Goal: Communication & Community: Answer question/provide support

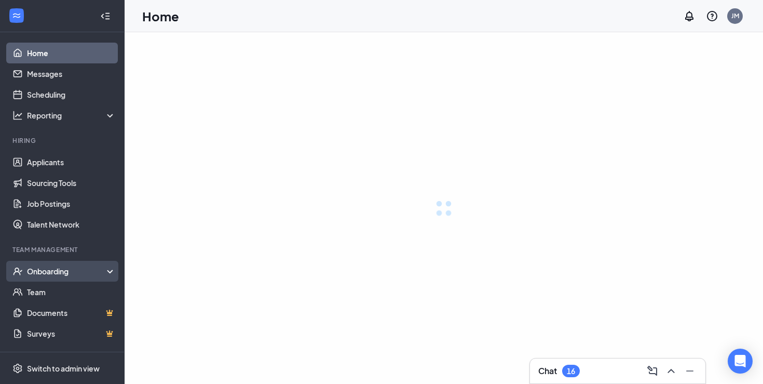
click at [70, 266] on div "Onboarding" at bounding box center [71, 271] width 89 height 10
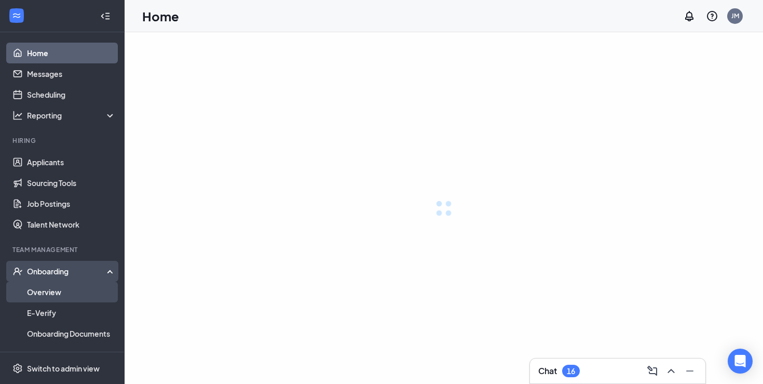
click at [68, 288] on link "Overview" at bounding box center [71, 291] width 89 height 21
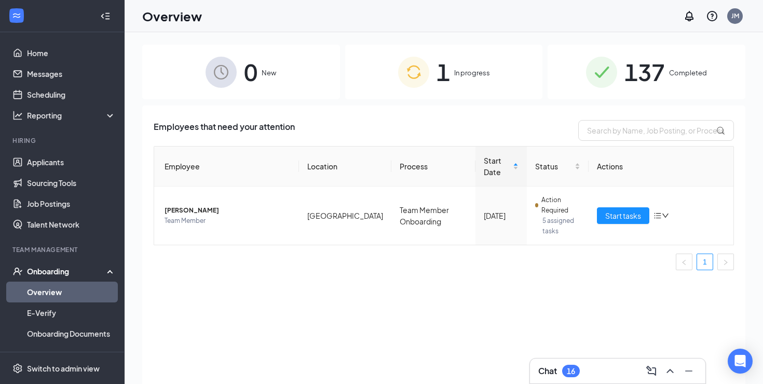
click at [670, 57] on div "137 Completed" at bounding box center [647, 72] width 198 height 55
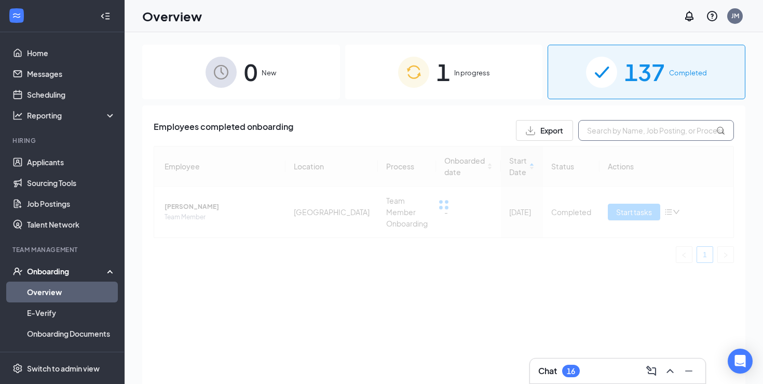
click at [637, 129] on input "text" at bounding box center [657, 130] width 156 height 21
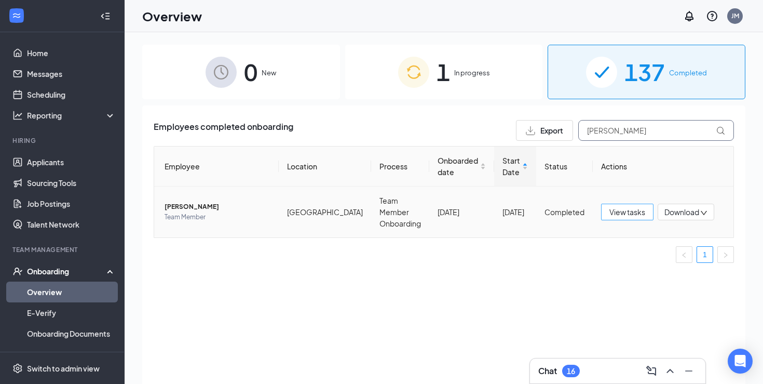
type input "[PERSON_NAME]"
click at [624, 208] on span "View tasks" at bounding box center [628, 211] width 36 height 11
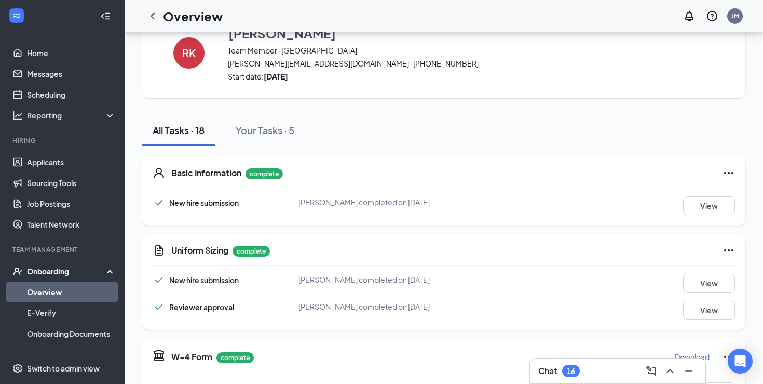
scroll to position [51, 0]
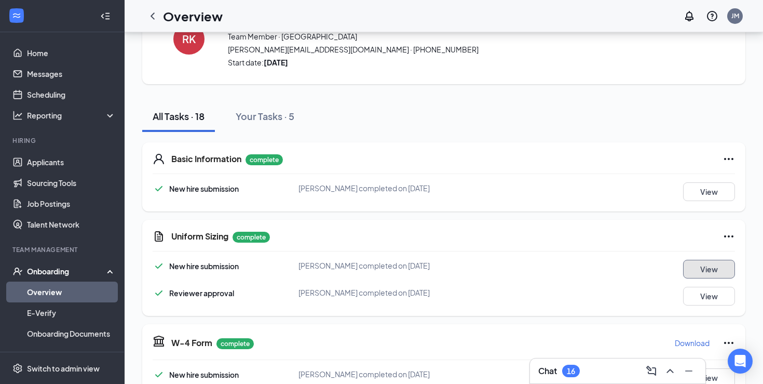
click at [695, 269] on button "View" at bounding box center [709, 269] width 52 height 19
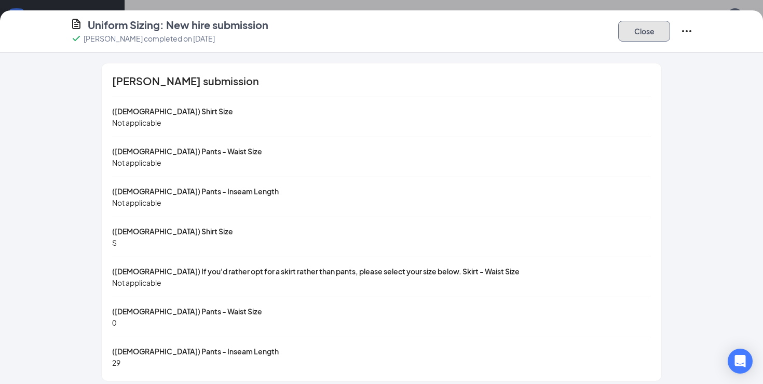
click at [636, 38] on button "Close" at bounding box center [645, 31] width 52 height 21
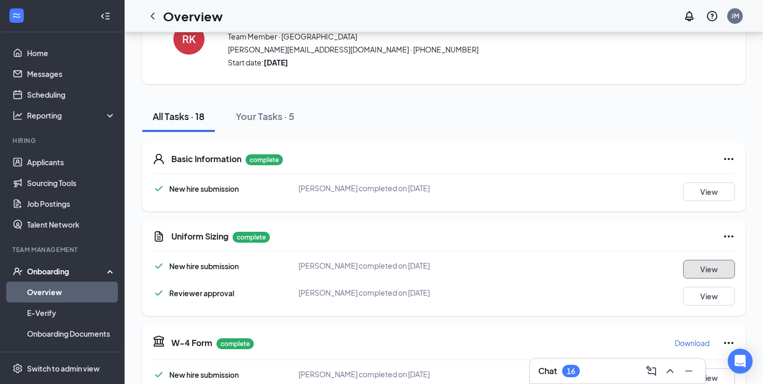
scroll to position [0, 0]
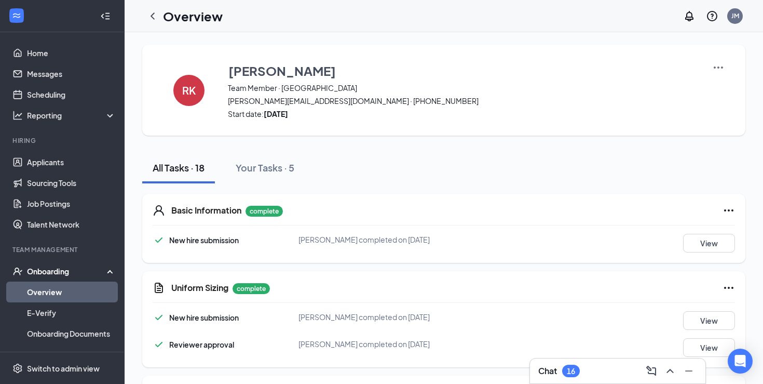
click at [65, 294] on link "Overview" at bounding box center [71, 291] width 89 height 21
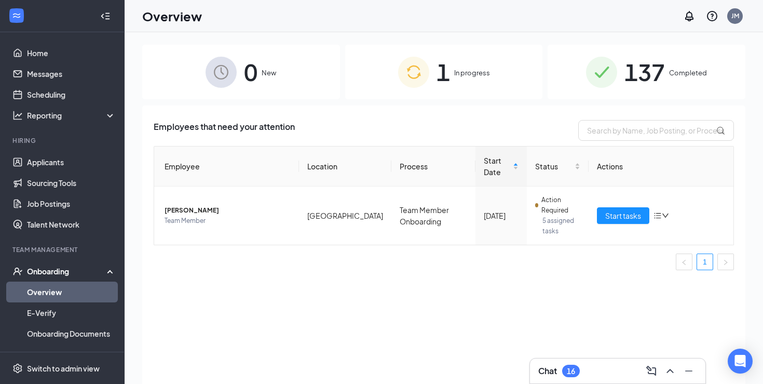
click at [634, 43] on div "0 New 1 In progress 137 Completed Employees that need your attention Employee L…" at bounding box center [444, 231] width 639 height 398
click at [634, 59] on span "137" at bounding box center [645, 72] width 41 height 36
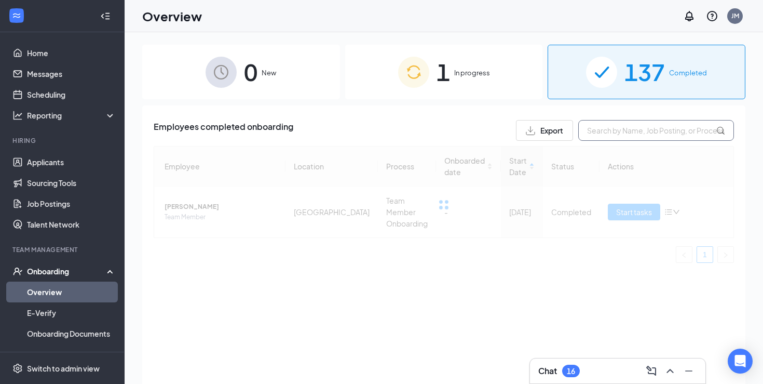
click at [631, 130] on input "text" at bounding box center [657, 130] width 156 height 21
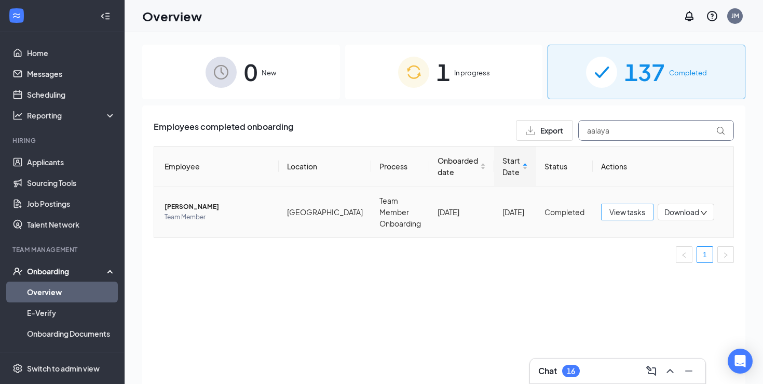
type input "aalaya"
click at [633, 206] on span "View tasks" at bounding box center [628, 211] width 36 height 11
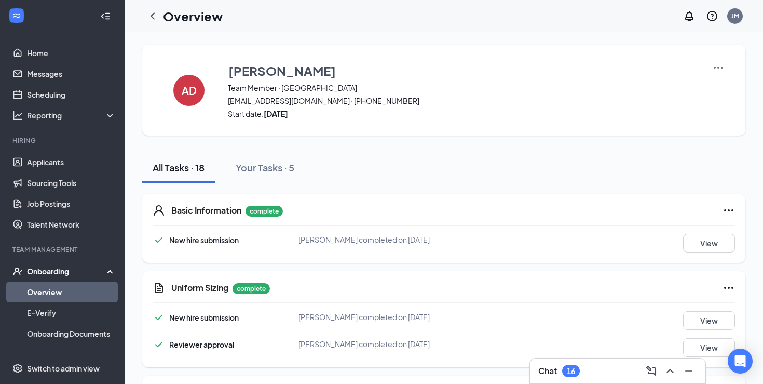
click at [705, 333] on div "New hire submission [PERSON_NAME] completed on [DATE] View Reviewer approval [P…" at bounding box center [444, 334] width 583 height 46
click at [705, 322] on button "View" at bounding box center [709, 320] width 52 height 19
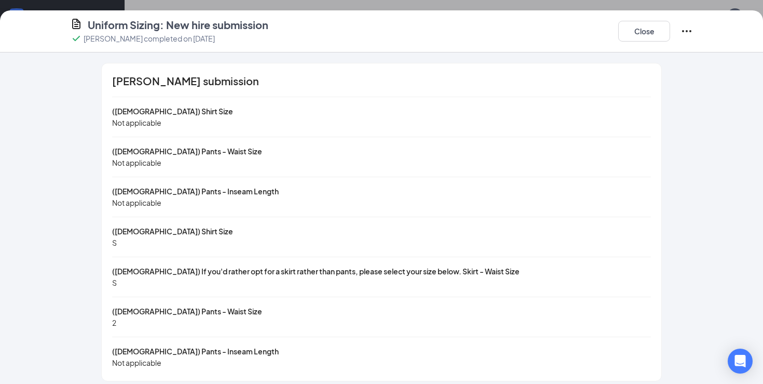
scroll to position [8, 0]
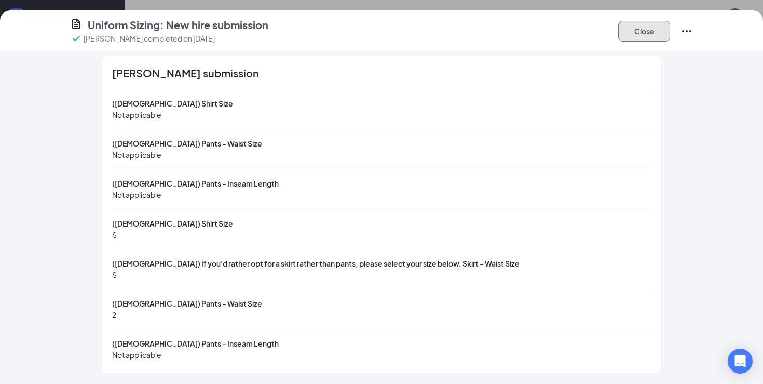
click at [642, 35] on button "Close" at bounding box center [645, 31] width 52 height 21
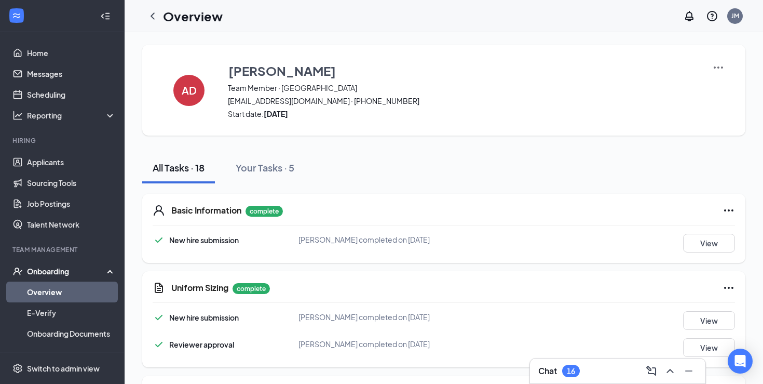
click at [46, 290] on link "Overview" at bounding box center [71, 291] width 89 height 21
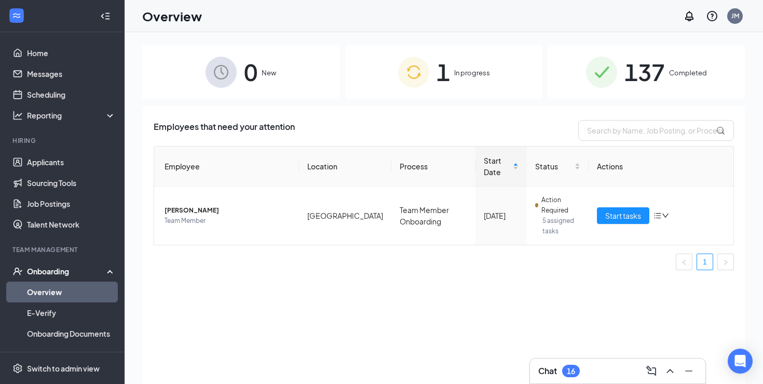
click at [625, 70] on span "137" at bounding box center [645, 72] width 41 height 36
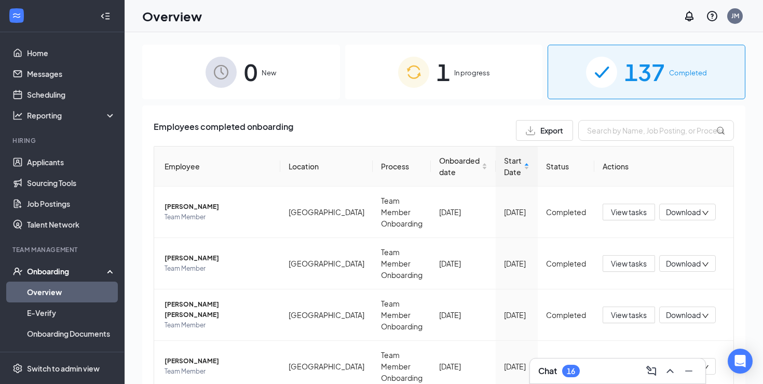
click at [314, 83] on div "0 New" at bounding box center [241, 72] width 198 height 55
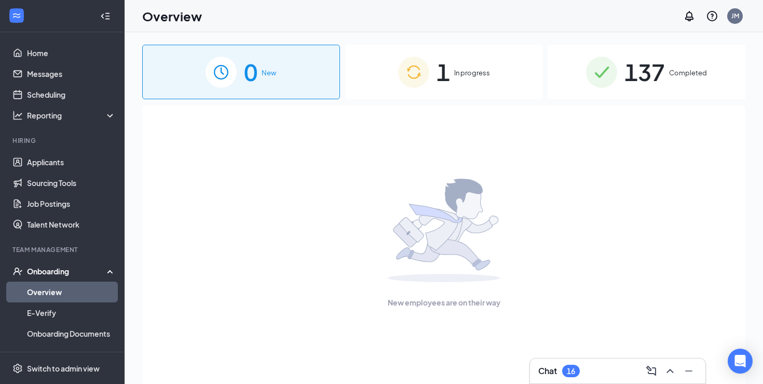
click at [446, 82] on span "1" at bounding box center [444, 72] width 14 height 36
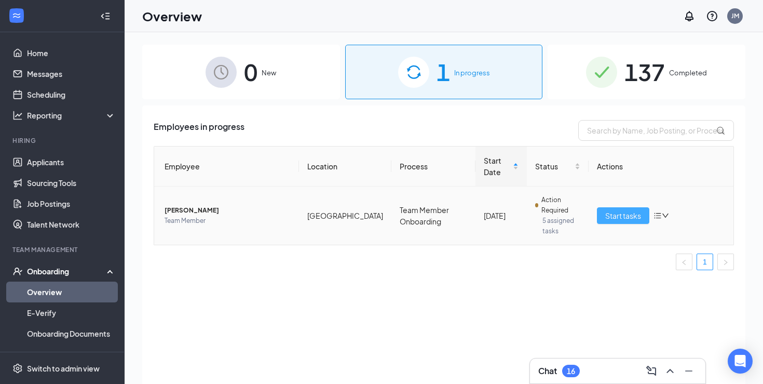
click at [611, 210] on span "Start tasks" at bounding box center [624, 215] width 36 height 11
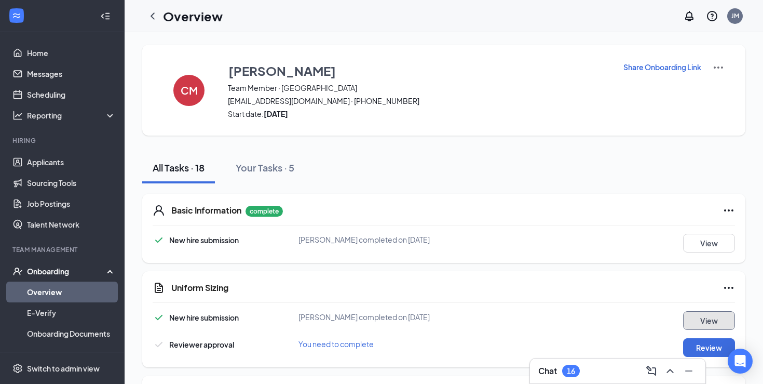
click at [693, 320] on button "View" at bounding box center [709, 320] width 52 height 19
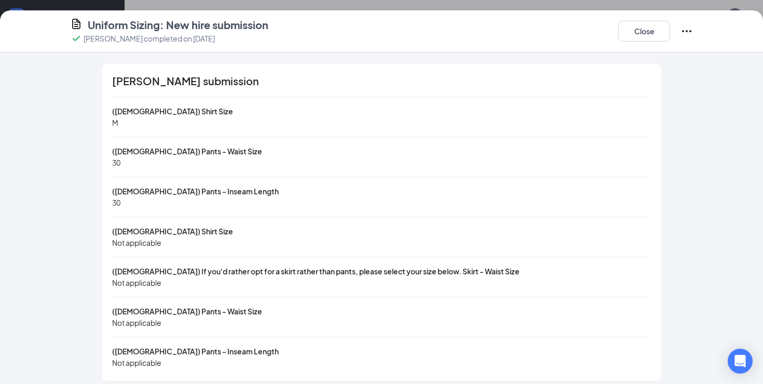
scroll to position [8, 0]
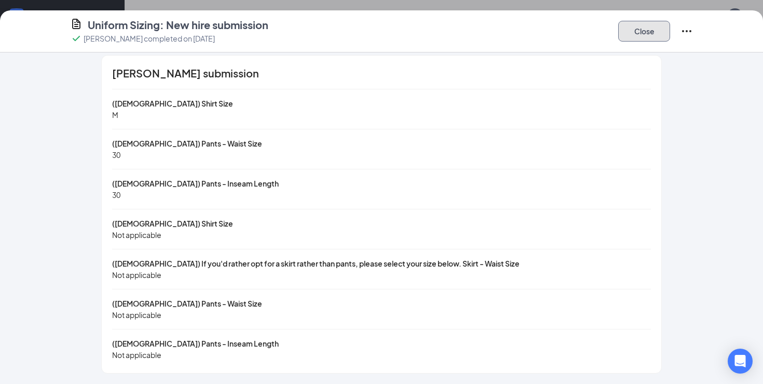
click at [638, 38] on button "Close" at bounding box center [645, 31] width 52 height 21
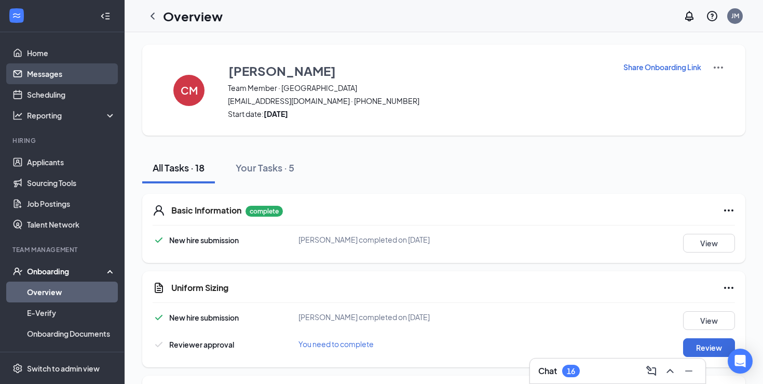
click at [77, 76] on link "Messages" at bounding box center [71, 73] width 89 height 21
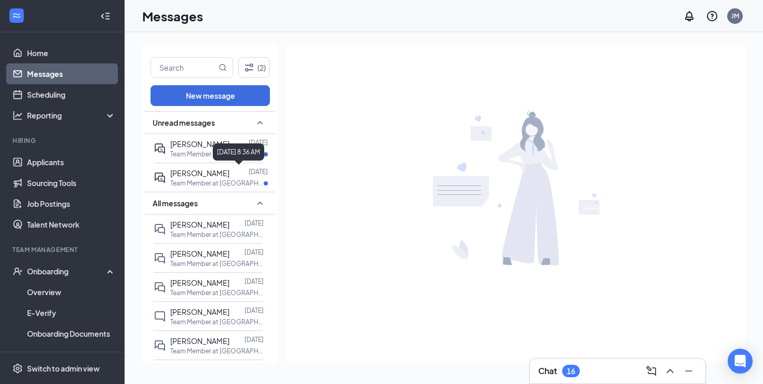
click at [228, 149] on div "[DATE] 8:36 AM" at bounding box center [238, 151] width 51 height 17
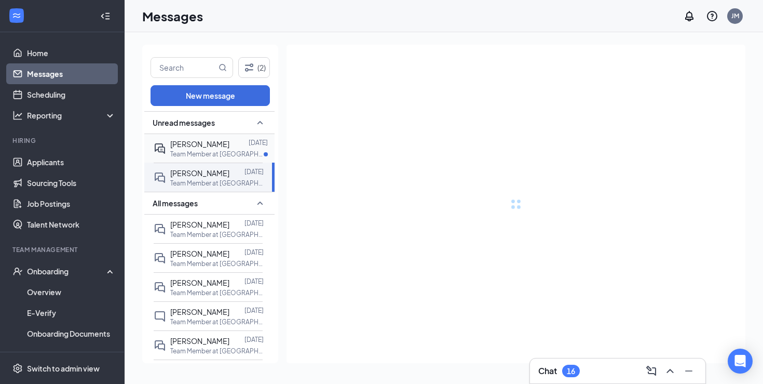
click at [203, 150] on p "Team Member at [GEOGRAPHIC_DATA]" at bounding box center [216, 154] width 93 height 9
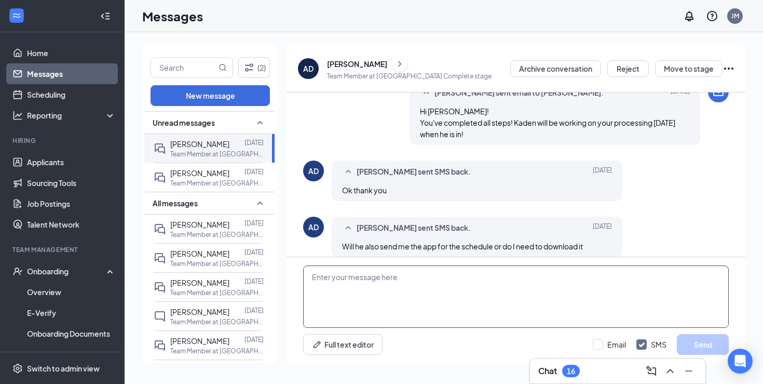
click at [427, 284] on textarea at bounding box center [516, 296] width 426 height 62
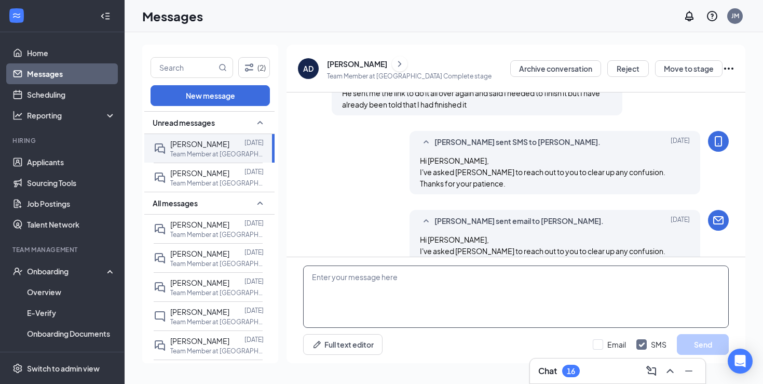
scroll to position [510, 0]
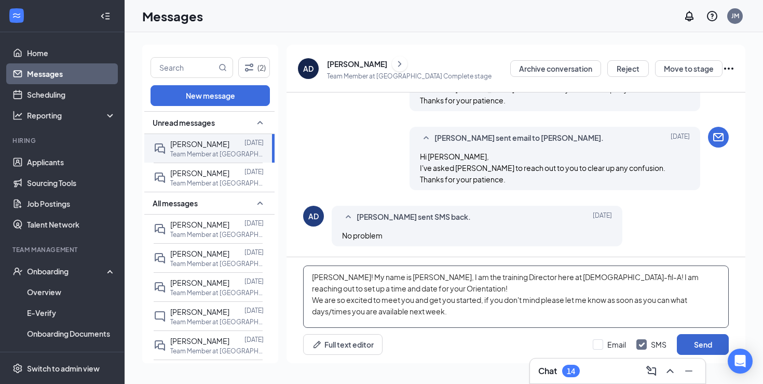
type textarea "[PERSON_NAME]! My name is [PERSON_NAME], I am the training Director here at [DE…"
click at [698, 345] on button "Send" at bounding box center [703, 344] width 52 height 21
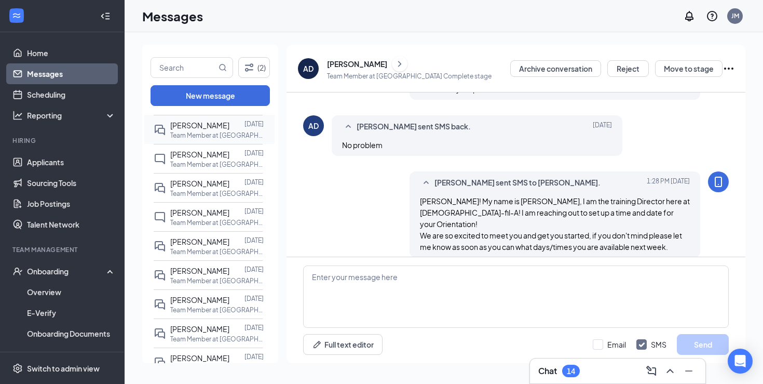
scroll to position [160, 0]
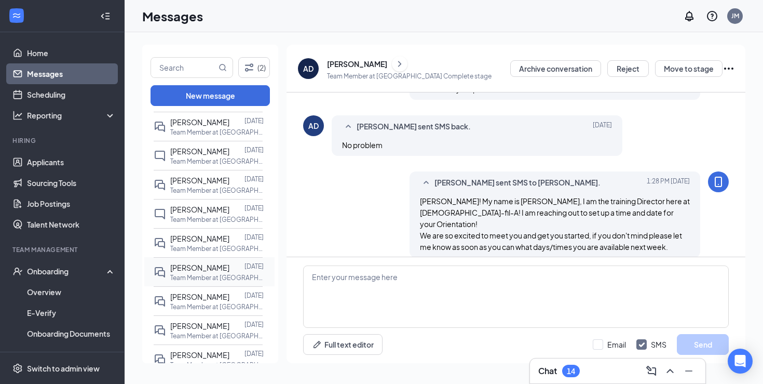
click at [207, 269] on span "[PERSON_NAME]" at bounding box center [199, 267] width 59 height 9
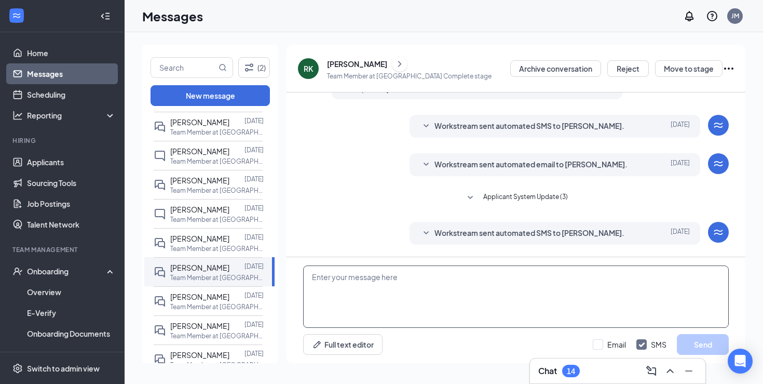
click at [438, 302] on textarea at bounding box center [516, 296] width 426 height 62
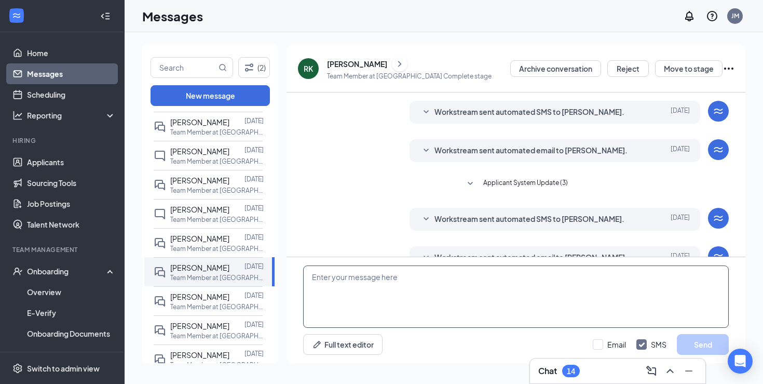
scroll to position [186, 0]
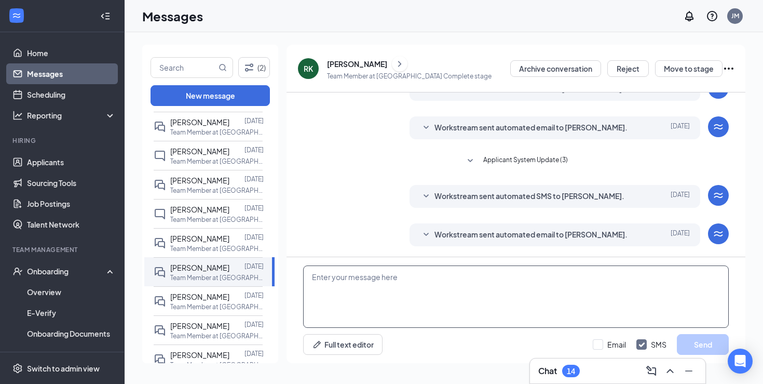
paste textarea "[PERSON_NAME]! My name is [PERSON_NAME], I am the training Director here at [DE…"
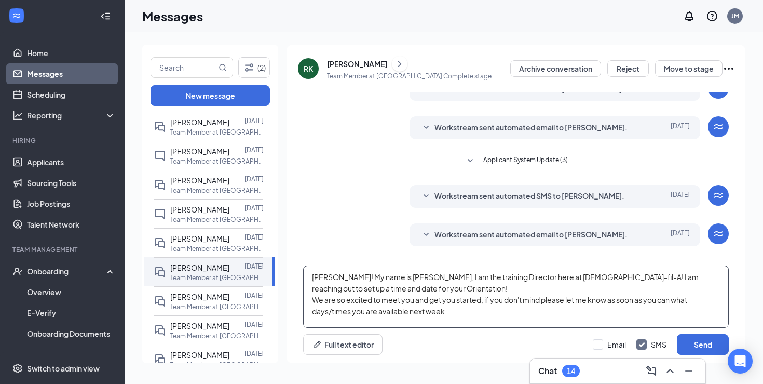
click at [357, 280] on textarea "[PERSON_NAME]! My name is [PERSON_NAME], I am the training Director here at [DE…" at bounding box center [516, 296] width 426 height 62
click at [470, 291] on textarea "[PERSON_NAME]! My name is [PERSON_NAME], I am the training Director here at [DE…" at bounding box center [516, 296] width 426 height 62
click at [537, 313] on textarea "[PERSON_NAME]! My name is [PERSON_NAME], I am the training Director here at [DE…" at bounding box center [516, 296] width 426 height 62
type textarea "[PERSON_NAME]! My name is [PERSON_NAME], I am the training Director here at [DE…"
click at [705, 342] on button "Send" at bounding box center [703, 344] width 52 height 21
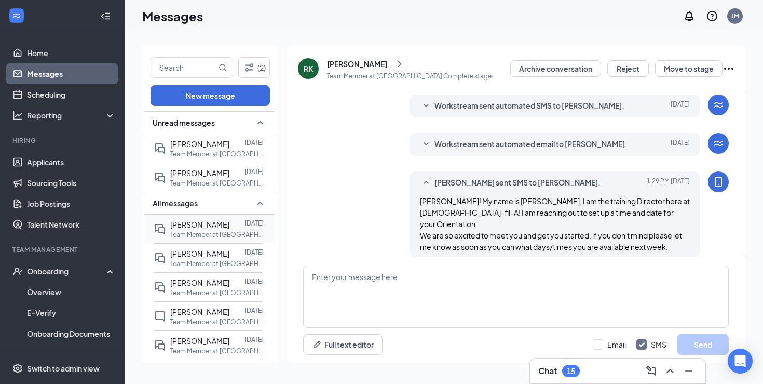
scroll to position [18, 0]
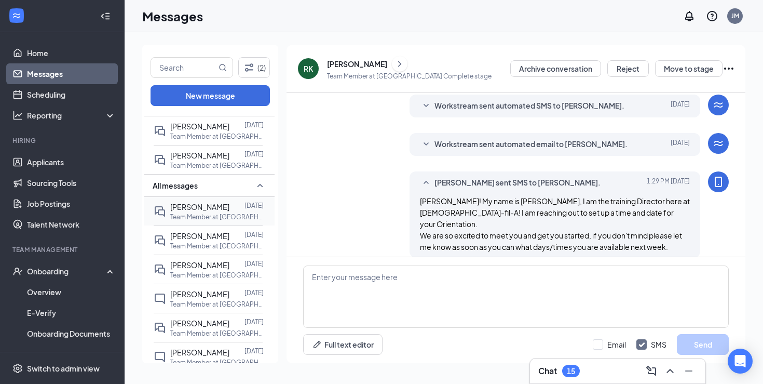
click at [222, 210] on span "[PERSON_NAME]" at bounding box center [199, 206] width 59 height 9
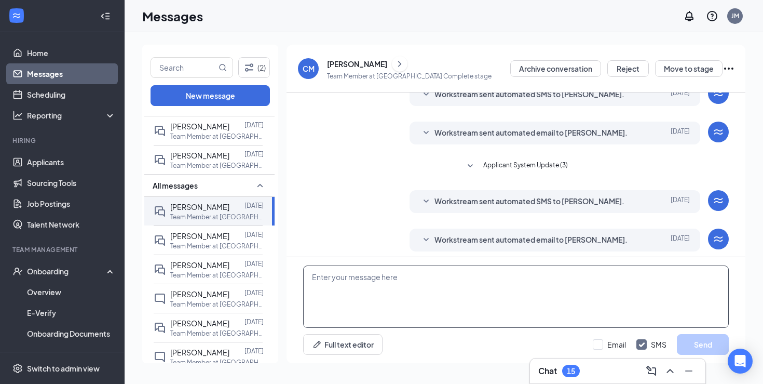
scroll to position [186, 0]
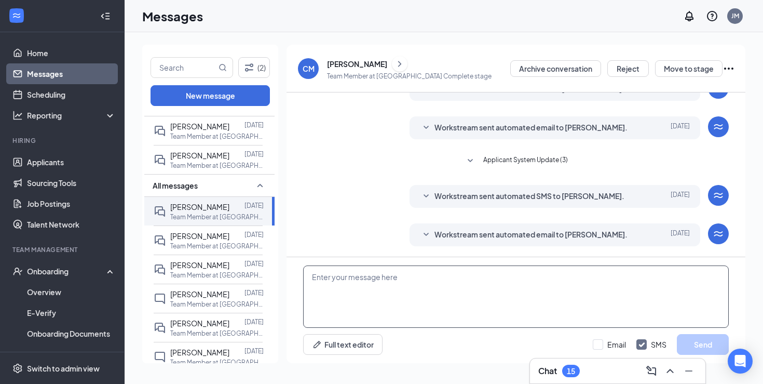
click at [400, 296] on textarea at bounding box center [516, 296] width 426 height 62
paste textarea "[PERSON_NAME]! My name is [PERSON_NAME], I am the training Director here at [DE…"
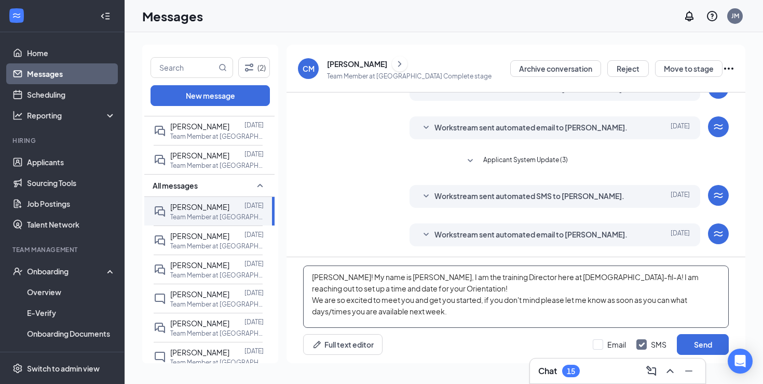
click at [358, 279] on textarea "[PERSON_NAME]! My name is [PERSON_NAME], I am the training Director here at [DE…" at bounding box center [516, 296] width 426 height 62
click at [508, 309] on textarea "Hello [PERSON_NAME]! My name is [PERSON_NAME], I am the training Director here …" at bounding box center [516, 296] width 426 height 62
type textarea "Hello [PERSON_NAME]! My name is [PERSON_NAME], I am the training Director here …"
click at [707, 343] on button "Send" at bounding box center [703, 344] width 52 height 21
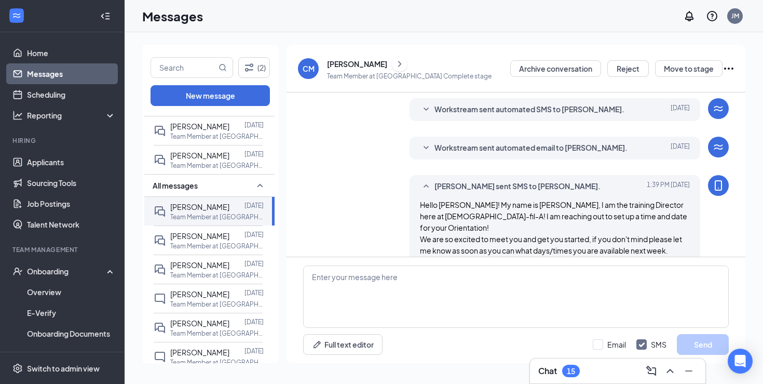
scroll to position [276, 0]
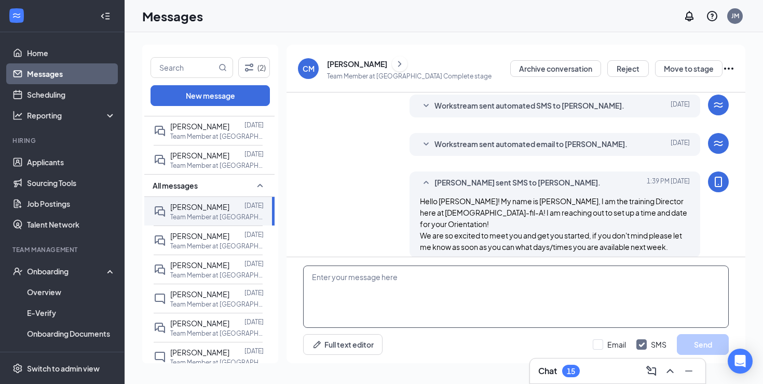
click at [403, 275] on textarea at bounding box center [516, 296] width 426 height 62
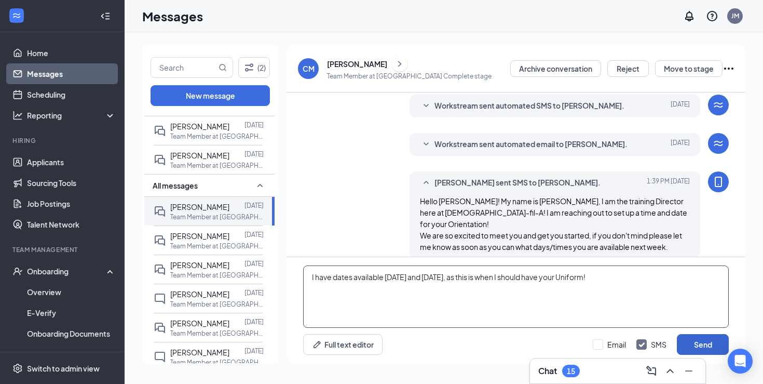
type textarea "I have dates available [DATE] and [DATE], as this is when I should have your Un…"
click at [687, 341] on button "Send" at bounding box center [703, 344] width 52 height 21
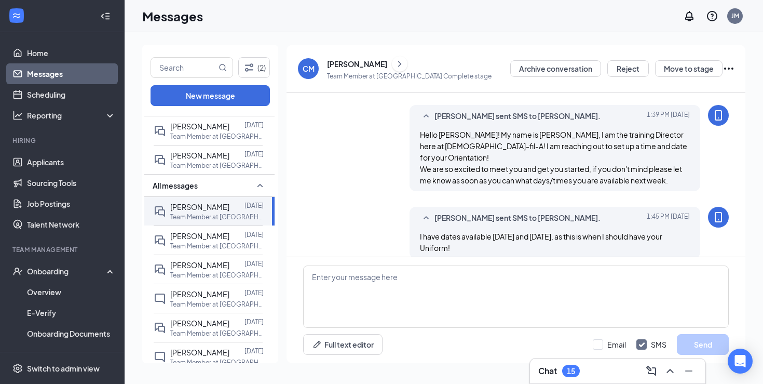
scroll to position [344, 0]
